Goal: Information Seeking & Learning: Learn about a topic

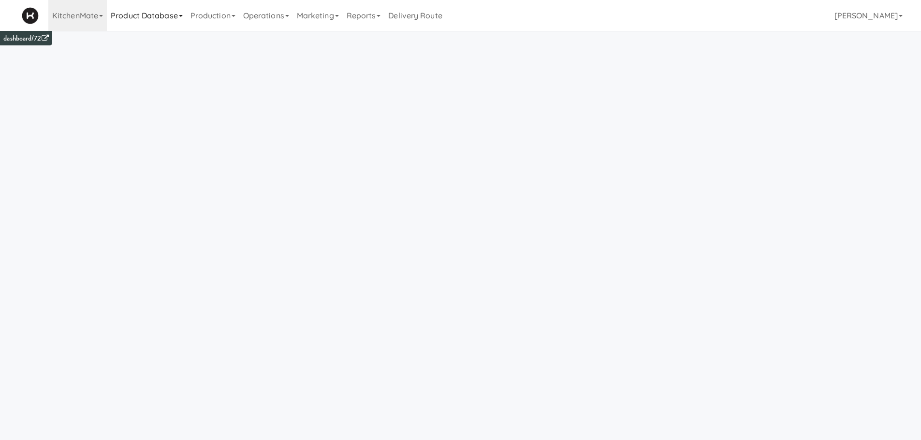
click at [178, 24] on link "Product Database" at bounding box center [147, 15] width 80 height 31
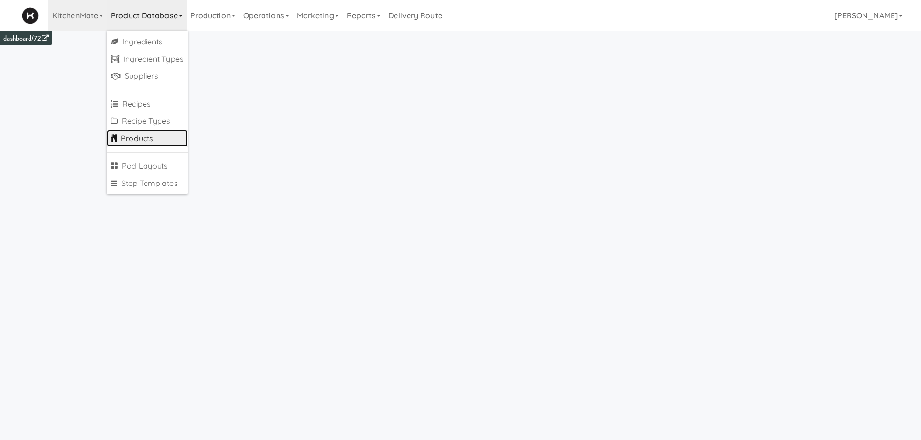
click at [135, 144] on link "Products" at bounding box center [147, 138] width 81 height 17
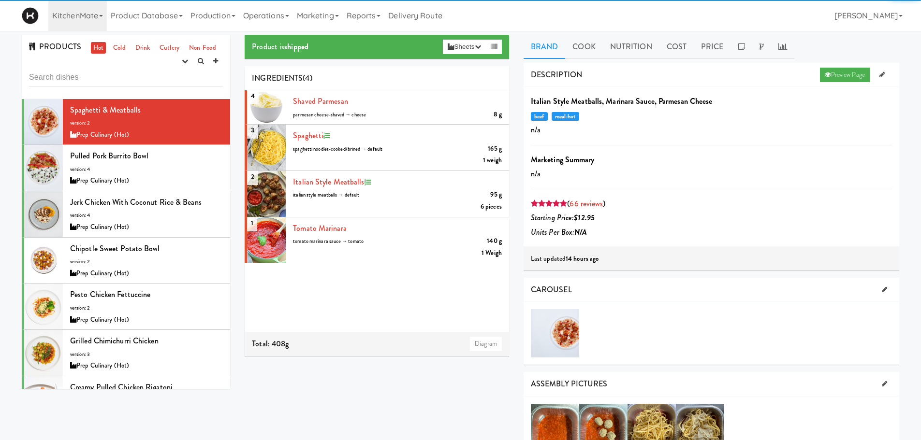
click at [114, 73] on input "text" at bounding box center [126, 78] width 194 height 18
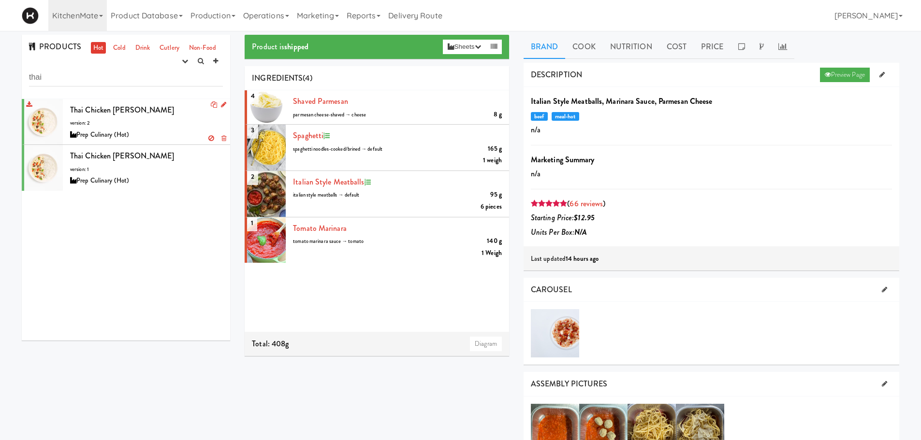
click at [183, 114] on div "Thai Chicken [PERSON_NAME] version: 2 Prep Culinary (Hot)" at bounding box center [146, 122] width 153 height 38
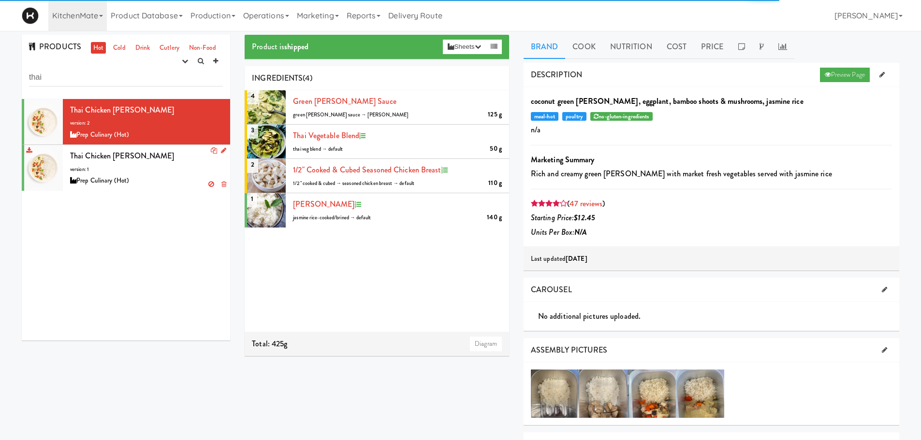
click at [162, 173] on div "Thai Chicken [PERSON_NAME] version: 1 Prep Culinary (Hot)" at bounding box center [146, 168] width 153 height 38
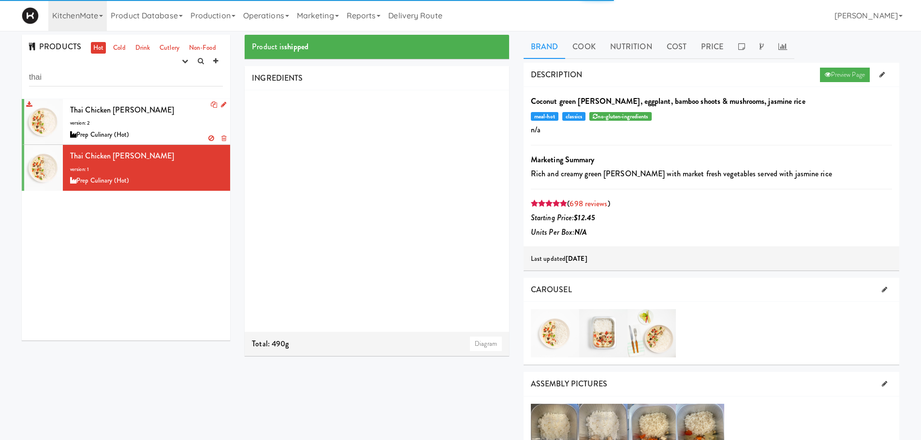
click at [143, 135] on div "Prep Culinary (Hot)" at bounding box center [146, 135] width 153 height 12
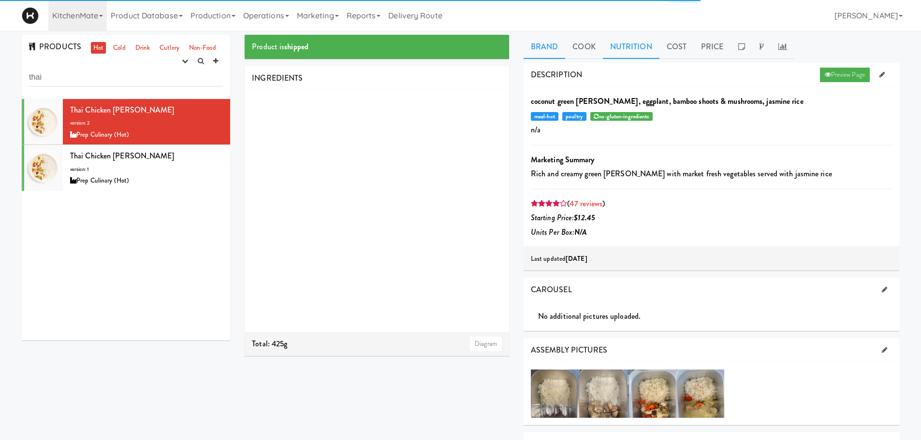
click at [633, 46] on link "Nutrition" at bounding box center [631, 47] width 57 height 24
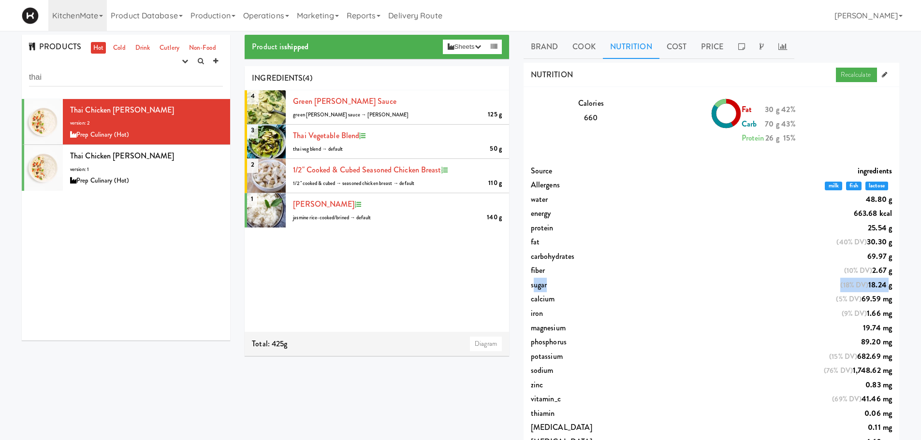
drag, startPoint x: 534, startPoint y: 285, endPoint x: 895, endPoint y: 287, distance: 360.6
click at [895, 287] on div "sugar (18% DV) 18.24 g" at bounding box center [711, 285] width 376 height 15
click at [877, 287] on span "18.24 g" at bounding box center [880, 284] width 24 height 11
click at [120, 42] on link "Cold" at bounding box center [119, 48] width 17 height 12
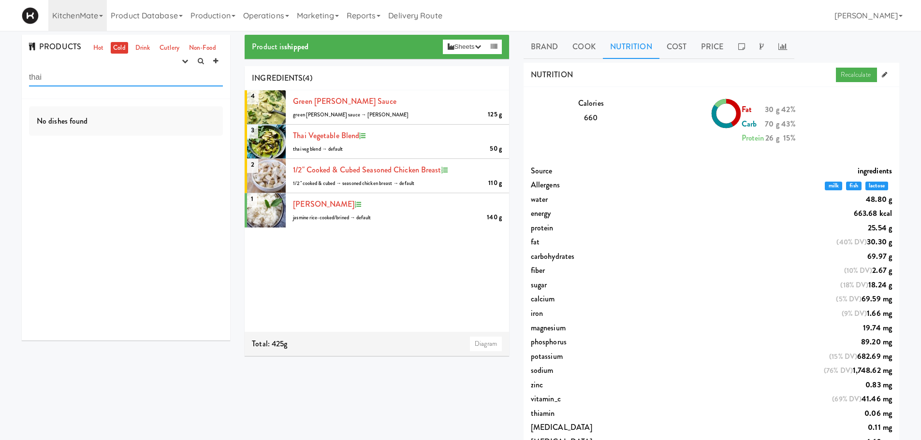
click at [108, 74] on input "thai" at bounding box center [126, 78] width 194 height 18
type input "t"
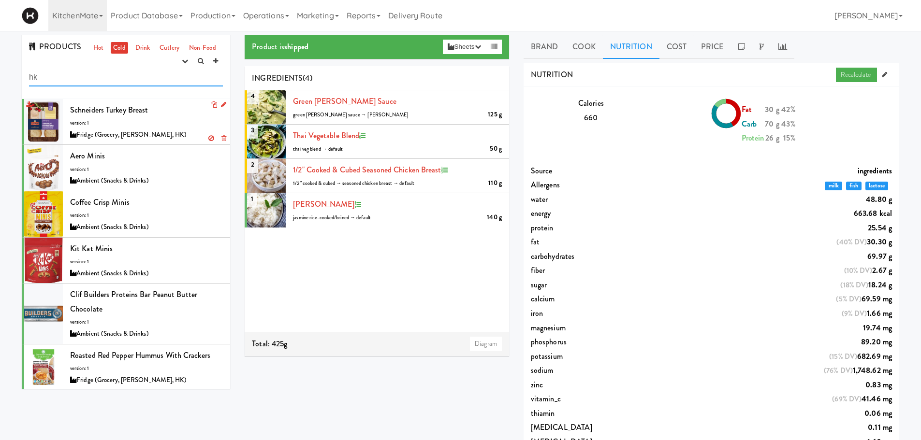
type input "hk"
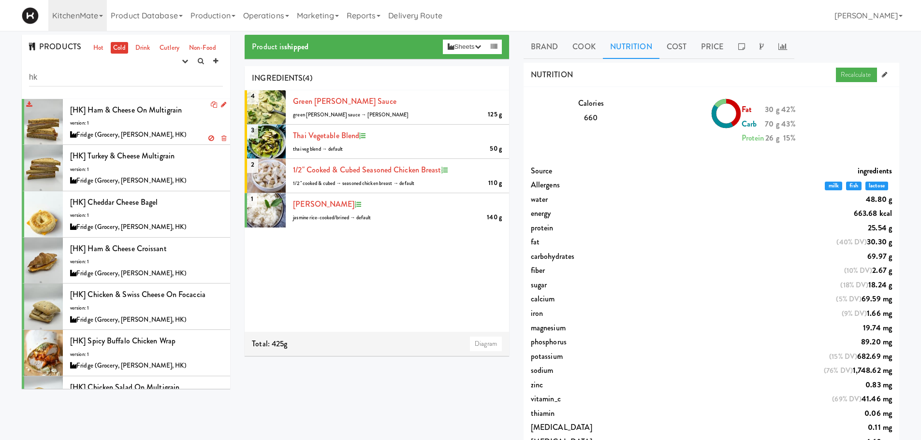
click at [111, 126] on div "[HK] Ham & Cheese on Multigrain version: 1 Fridge (Grocery, [PERSON_NAME], HK)" at bounding box center [146, 122] width 153 height 38
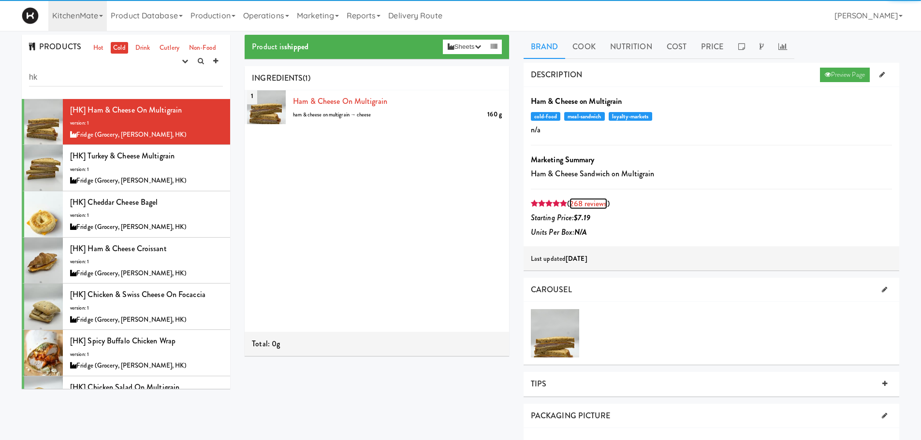
click at [582, 200] on link "268 reviews" at bounding box center [587, 203] width 37 height 11
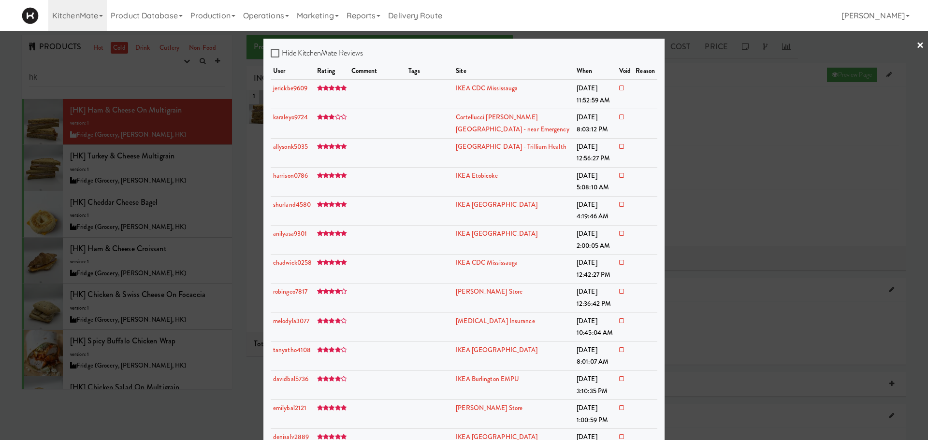
drag, startPoint x: 231, startPoint y: 157, endPoint x: 241, endPoint y: 223, distance: 67.5
click at [241, 223] on div at bounding box center [464, 220] width 928 height 440
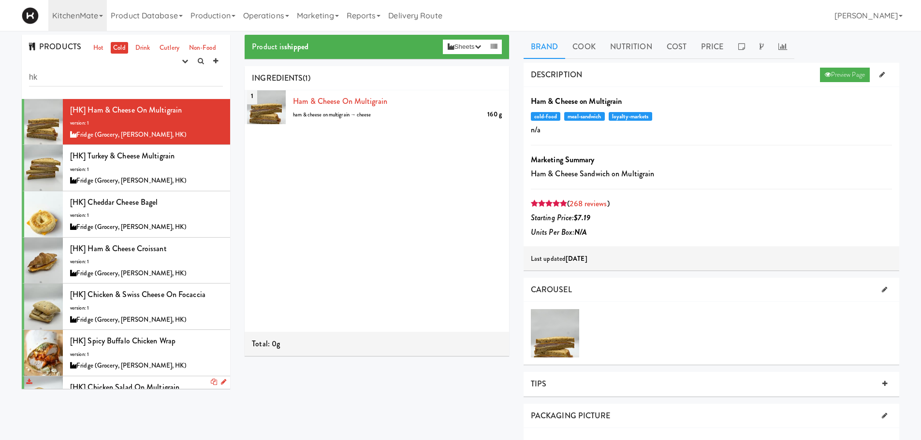
click at [178, 385] on div "[HK] Chicken Salad on Multigrain version: 1 Fridge (Grocery, [PERSON_NAME], HK)" at bounding box center [146, 399] width 153 height 38
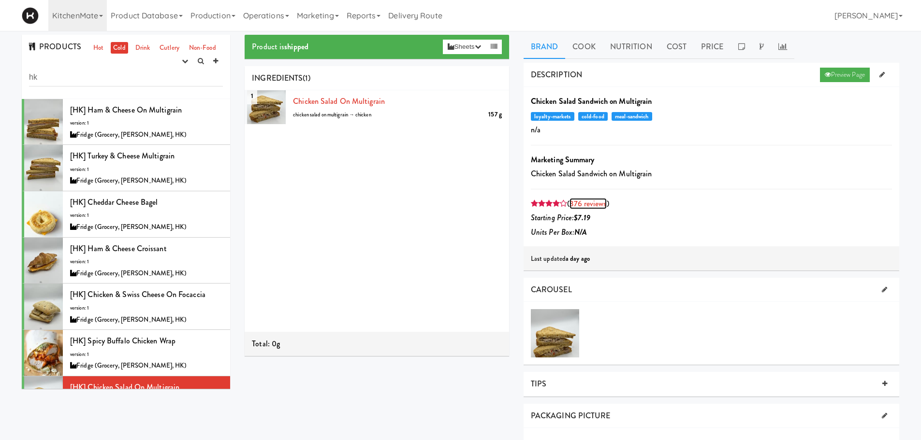
click at [583, 201] on link "376 reviews" at bounding box center [587, 203] width 37 height 11
